Goal: Task Accomplishment & Management: Complete application form

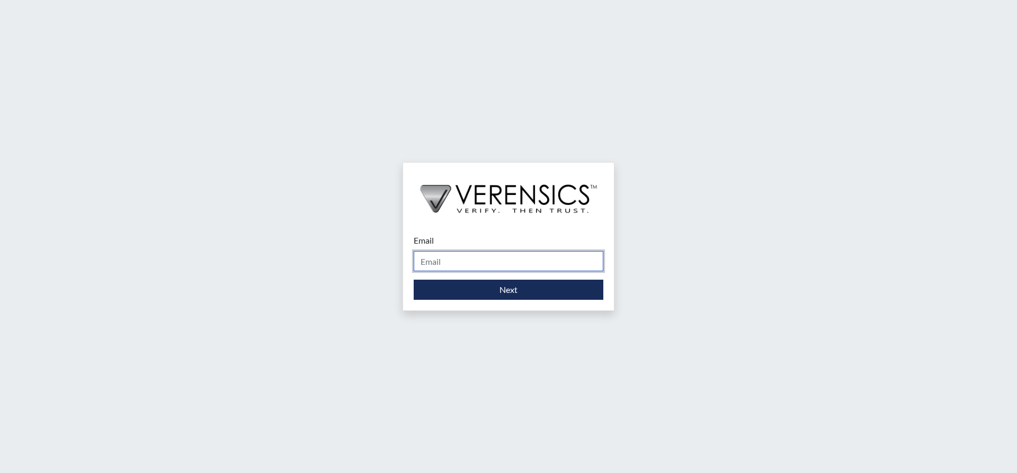
click at [501, 260] on input "Email" at bounding box center [509, 261] width 190 height 20
type input "[PERSON_NAME][EMAIL_ADDRESS][DOMAIN_NAME]"
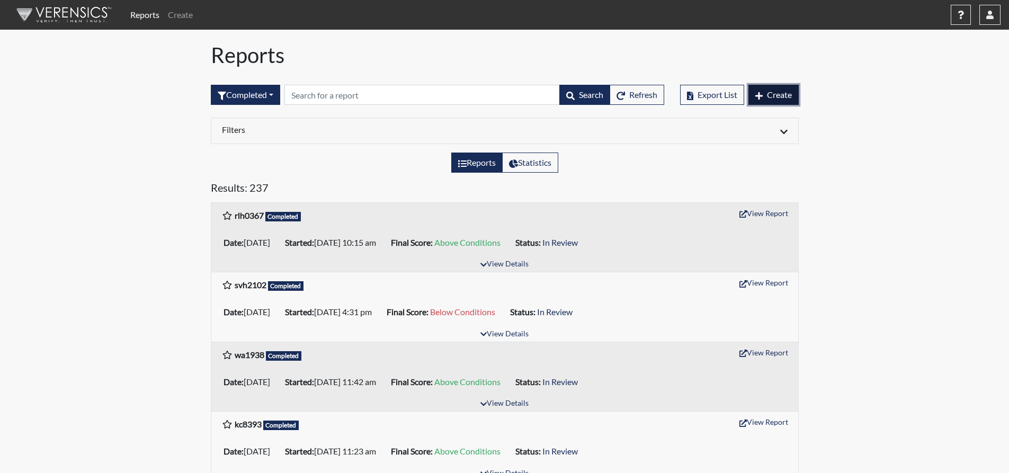
click at [784, 96] on span "Create" at bounding box center [779, 95] width 25 height 10
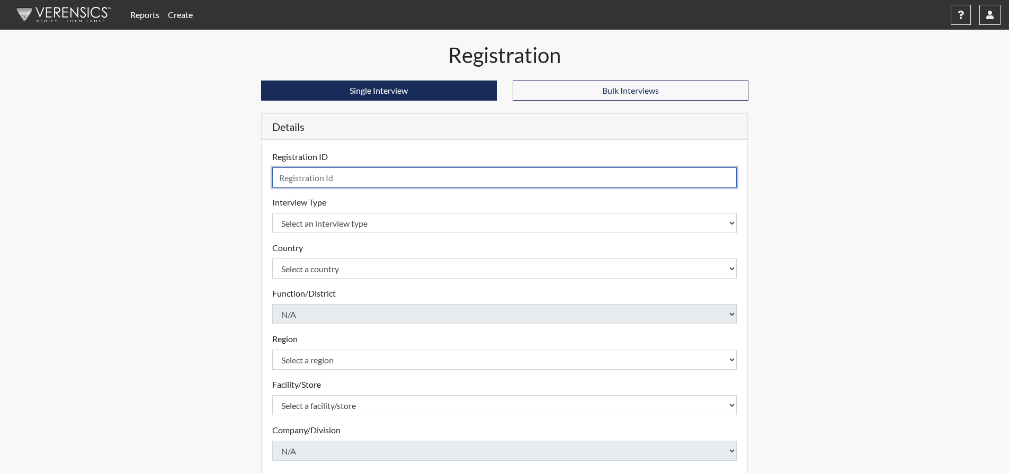
click at [370, 179] on input "text" at bounding box center [504, 177] width 465 height 20
type input "tnc2175"
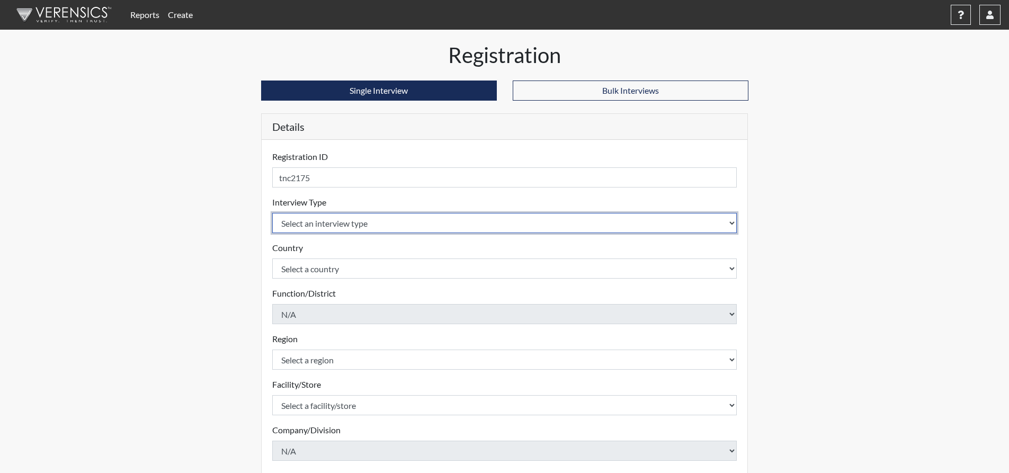
click at [461, 222] on select "Select an interview type Corrections Pre-Employment" at bounding box center [504, 223] width 465 height 20
select select "ff733e93-e1bf-11ea-9c9f-0eff0cf7eb8f"
click at [272, 213] on select "Select an interview type Corrections Pre-Employment" at bounding box center [504, 223] width 465 height 20
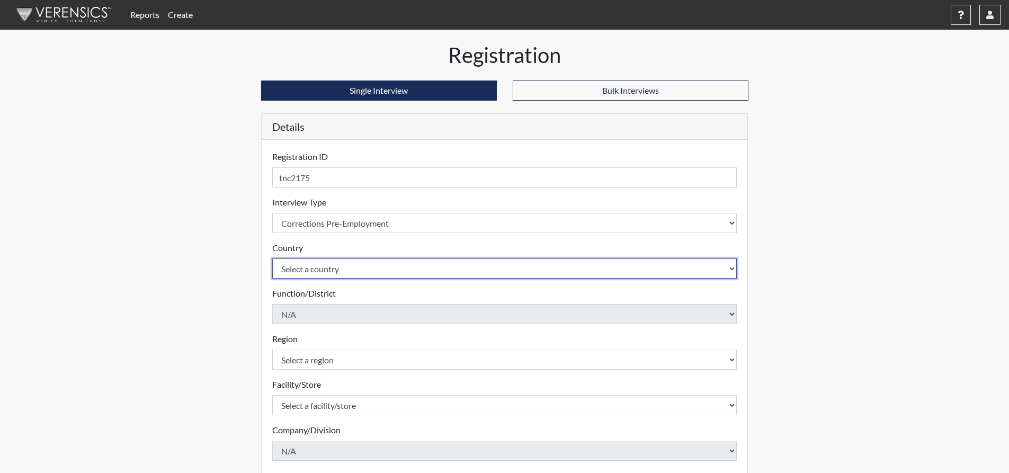
click at [454, 265] on select "Select a country [GEOGRAPHIC_DATA] [GEOGRAPHIC_DATA]" at bounding box center [504, 268] width 465 height 20
select select "united-states-of-[GEOGRAPHIC_DATA]"
click at [272, 258] on select "Select a country [GEOGRAPHIC_DATA] [GEOGRAPHIC_DATA]" at bounding box center [504, 268] width 465 height 20
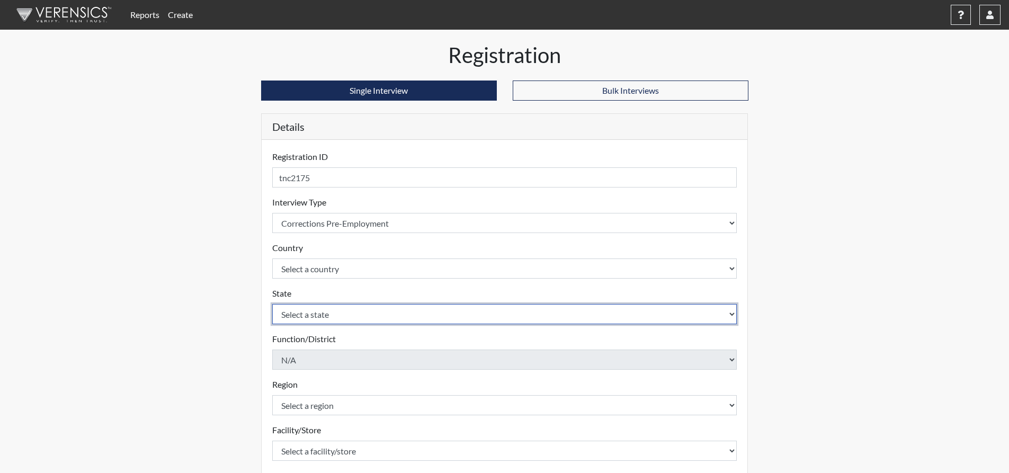
click at [435, 313] on select "Select a state [US_STATE] [US_STATE] [US_STATE] [US_STATE] [US_STATE] [US_STATE…" at bounding box center [504, 314] width 465 height 20
select select "GA"
click at [272, 304] on select "Select a state [US_STATE] [US_STATE] [US_STATE] [US_STATE] [US_STATE] [US_STATE…" at bounding box center [504, 314] width 465 height 20
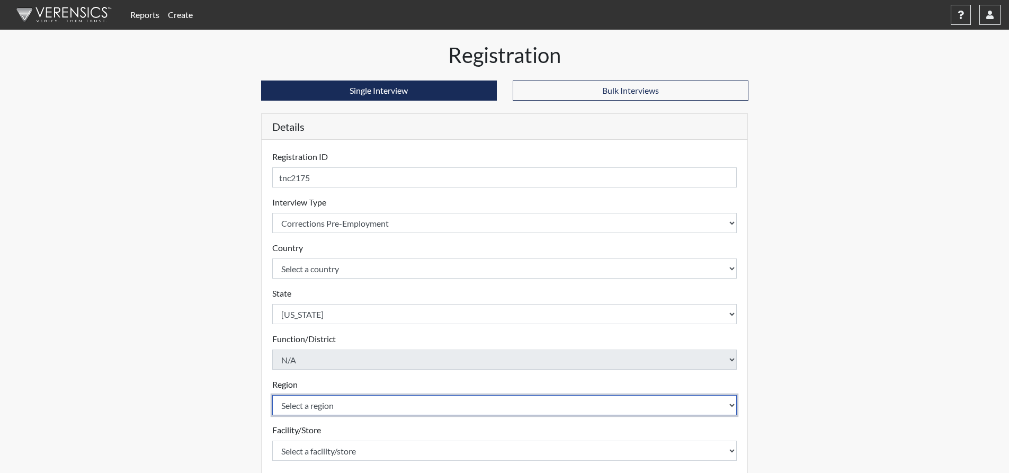
click at [363, 405] on select "Select a region [GEOGRAPHIC_DATA]" at bounding box center [504, 405] width 465 height 20
select select "743fb50d-a618-40f0-9631-f2ad6878b8a9"
click at [272, 395] on select "Select a region [GEOGRAPHIC_DATA]" at bounding box center [504, 405] width 465 height 20
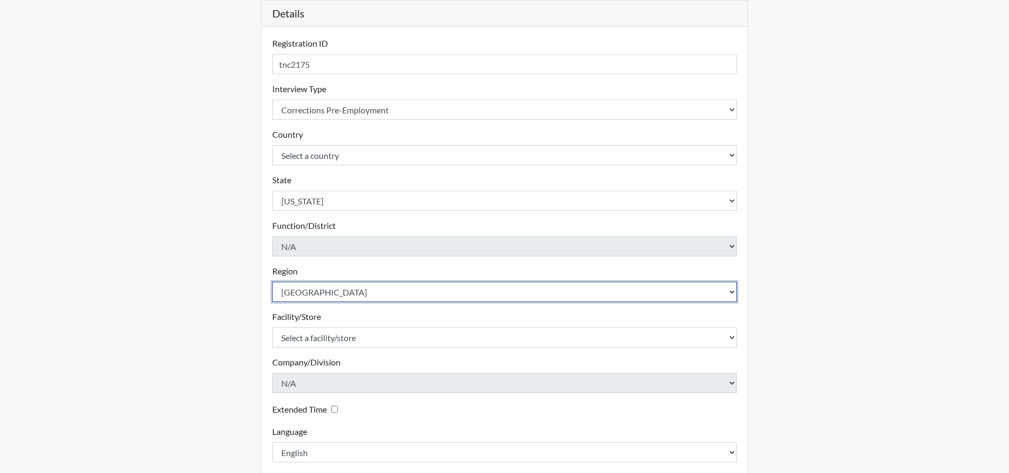
scroll to position [168, 0]
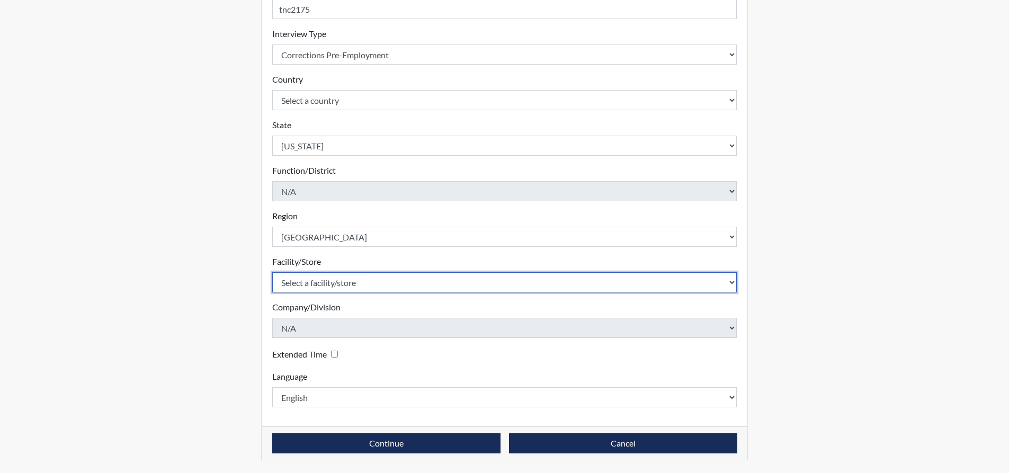
click at [370, 284] on select "Select a facility/store [PERSON_NAME]" at bounding box center [504, 282] width 465 height 20
select select "8e910059-186f-4f58-84aa-e2c3cd0b85af"
click at [272, 272] on select "Select a facility/store [PERSON_NAME]" at bounding box center [504, 282] width 465 height 20
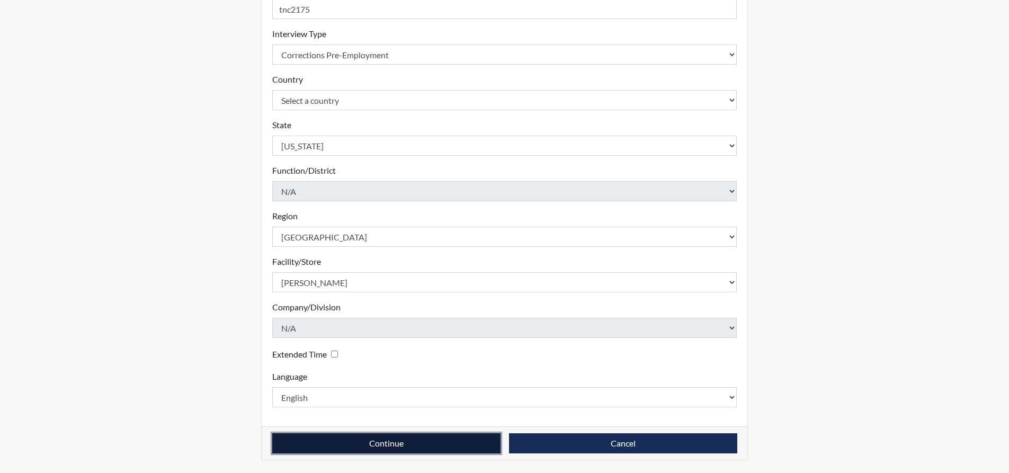
click at [449, 445] on button "Continue" at bounding box center [386, 443] width 228 height 20
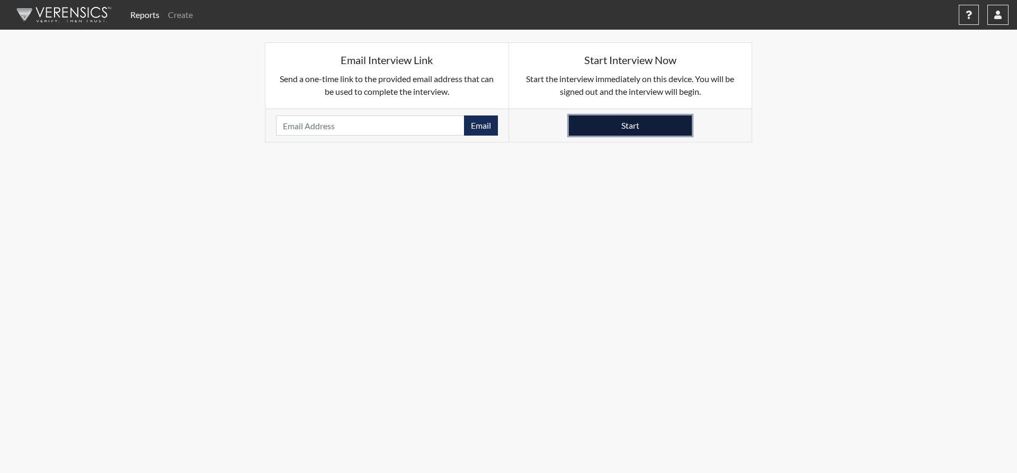
click at [641, 124] on button "Start" at bounding box center [630, 125] width 123 height 20
